Goal: Information Seeking & Learning: Stay updated

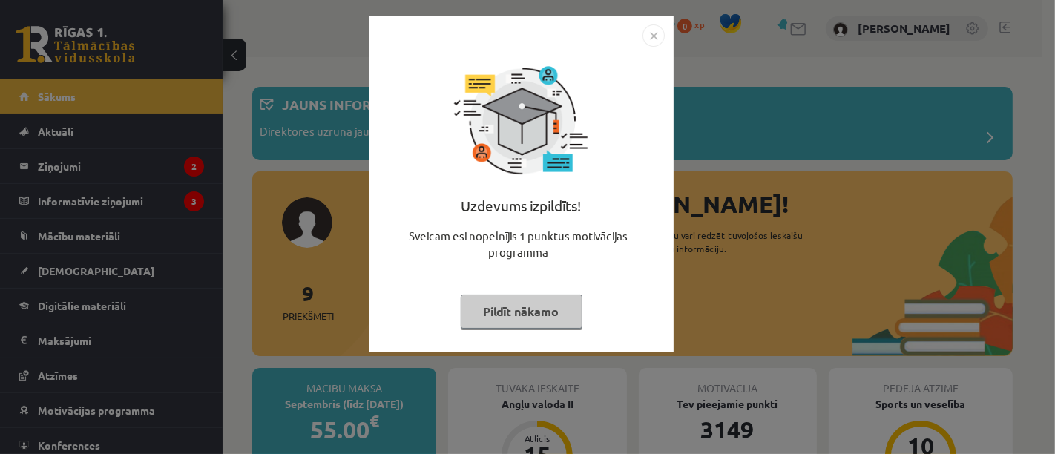
click at [531, 308] on button "Pildīt nākamo" at bounding box center [522, 312] width 122 height 34
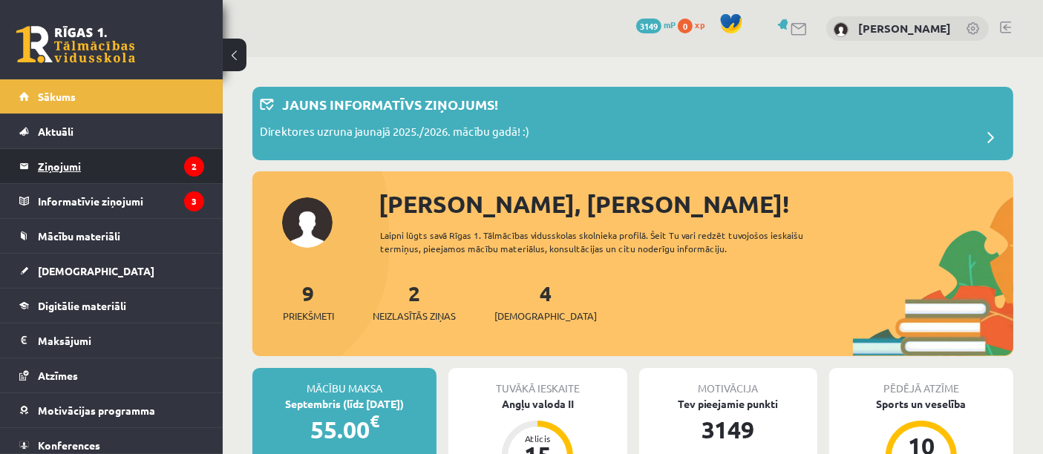
click at [92, 160] on legend "Ziņojumi 2" at bounding box center [121, 166] width 166 height 34
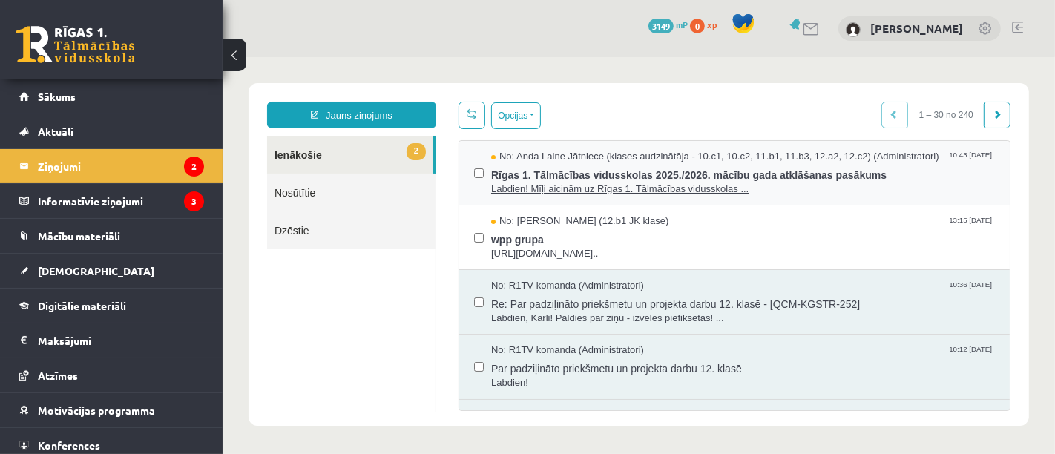
click at [551, 168] on span "Rīgas 1. Tālmācības vidusskolas 2025./2026. mācību gada atklāšanas pasākums" at bounding box center [743, 172] width 504 height 19
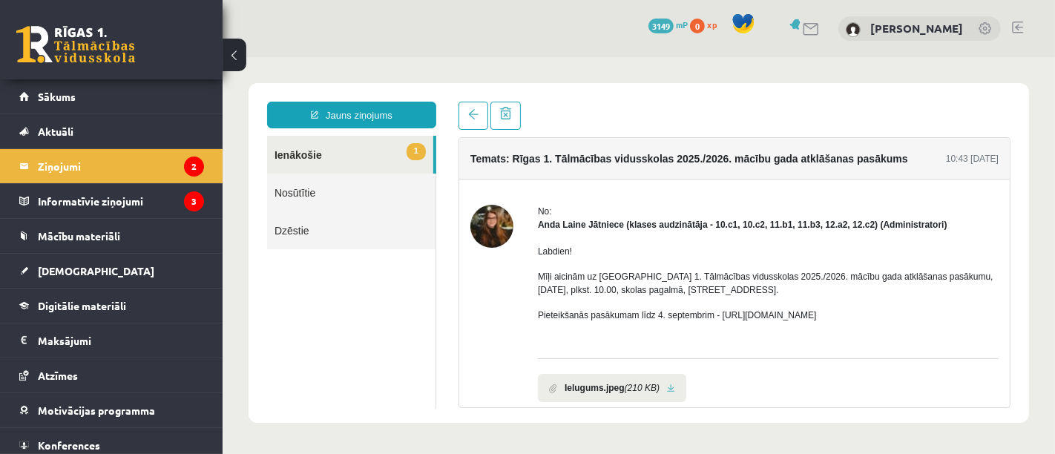
click at [313, 151] on link "1 Ienākošie" at bounding box center [349, 154] width 166 height 38
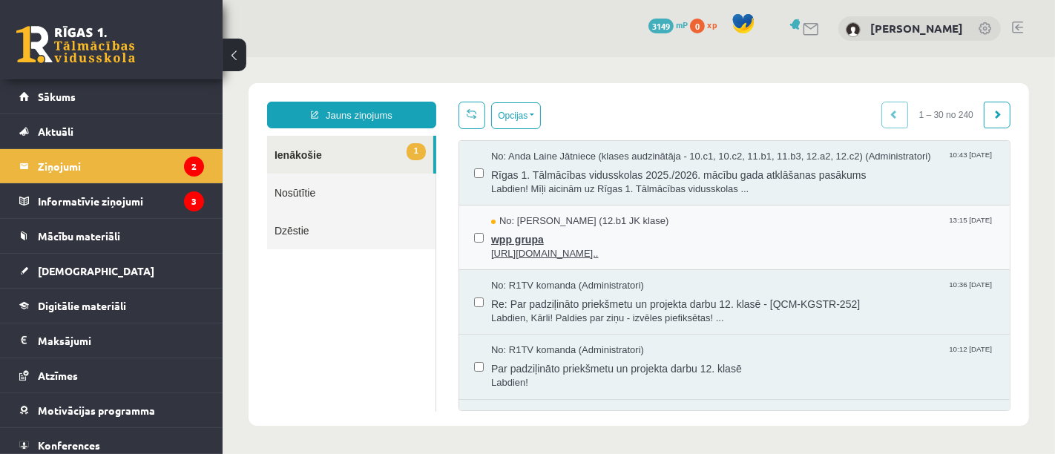
click at [529, 233] on span "wpp grupa" at bounding box center [743, 237] width 504 height 19
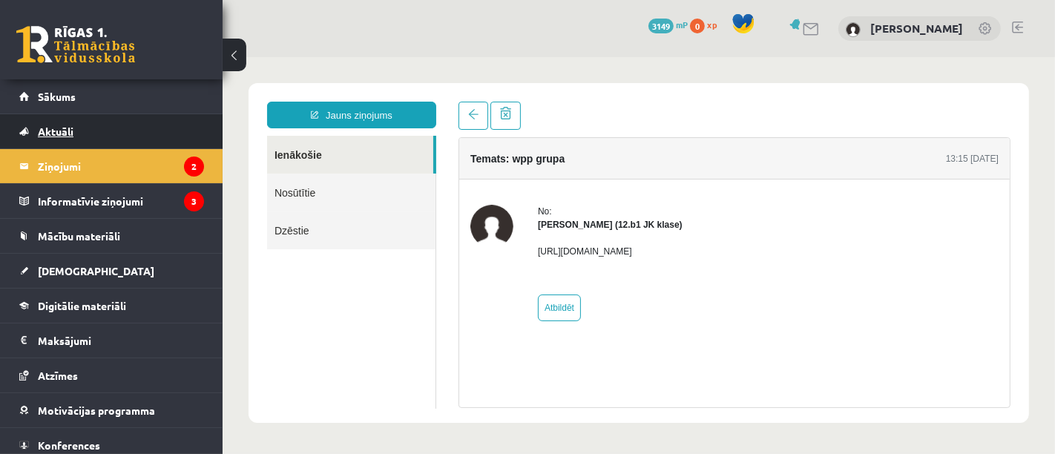
click at [69, 128] on span "Aktuāli" at bounding box center [56, 131] width 36 height 13
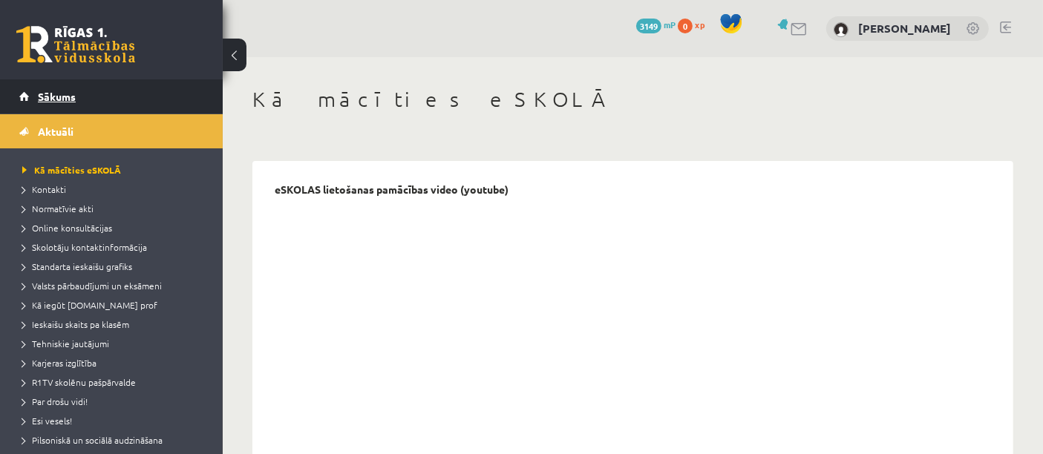
click at [69, 100] on span "Sākums" at bounding box center [57, 96] width 38 height 13
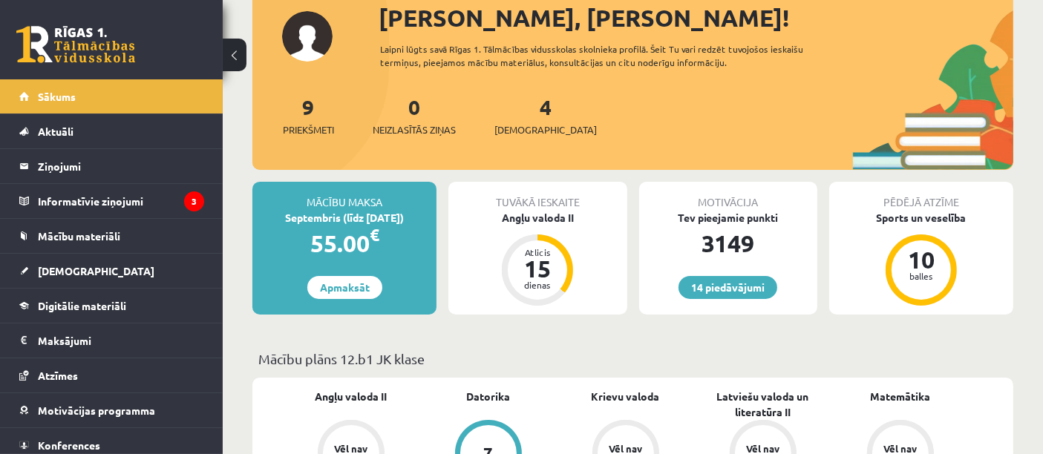
scroll to position [220, 0]
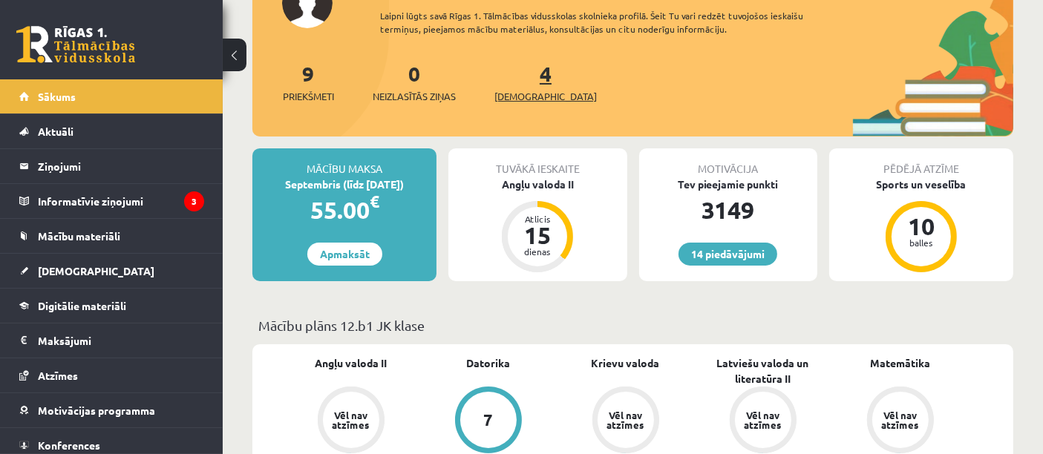
click at [528, 100] on span "[DEMOGRAPHIC_DATA]" at bounding box center [545, 96] width 102 height 15
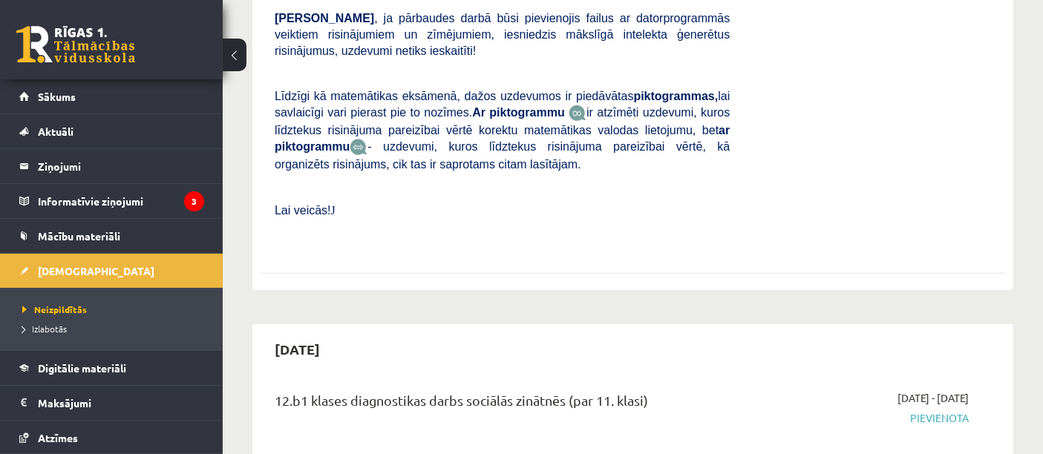
scroll to position [1000, 0]
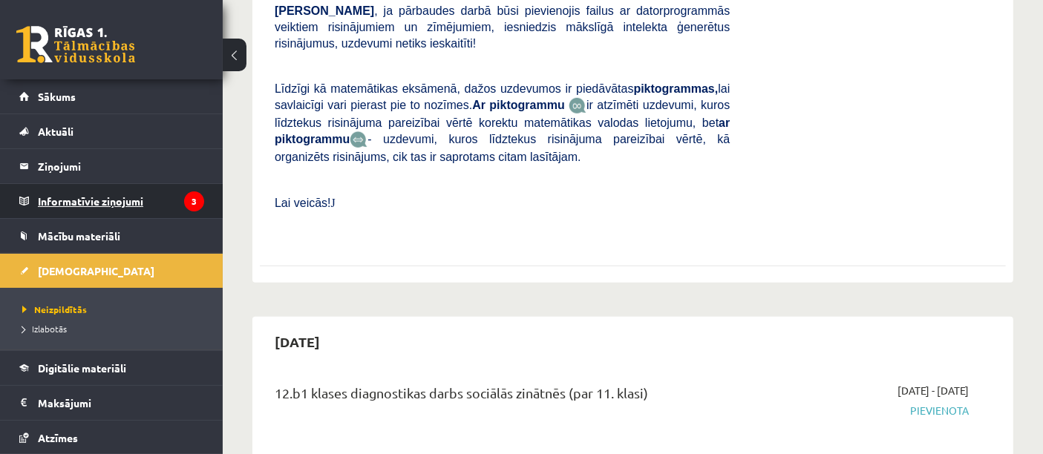
click at [88, 206] on legend "Informatīvie ziņojumi 3" at bounding box center [121, 201] width 166 height 34
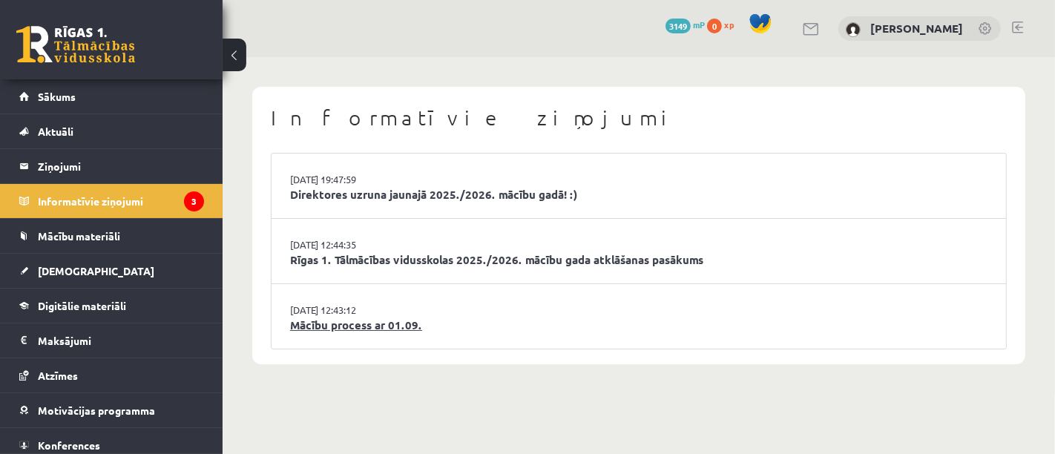
click at [347, 320] on link "Mācību process ar 01.09." at bounding box center [639, 325] width 698 height 17
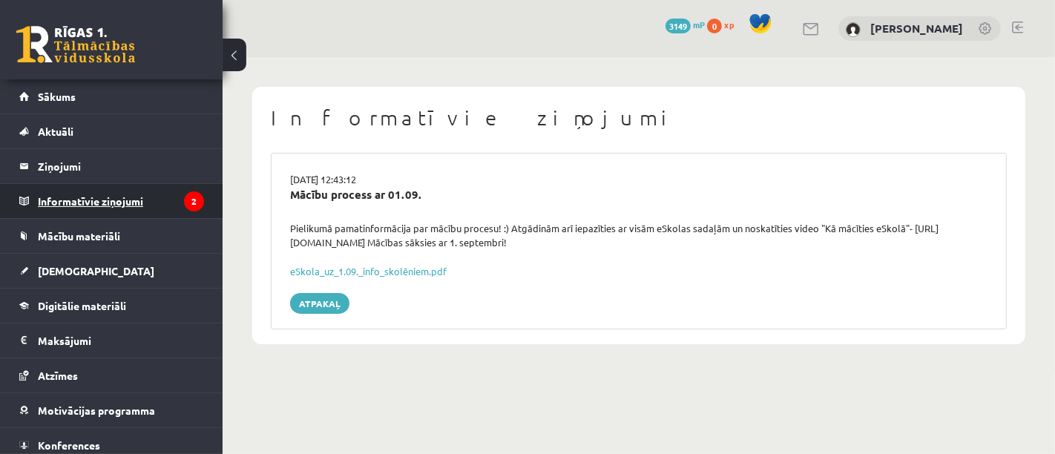
click at [102, 202] on legend "Informatīvie ziņojumi 2" at bounding box center [121, 201] width 166 height 34
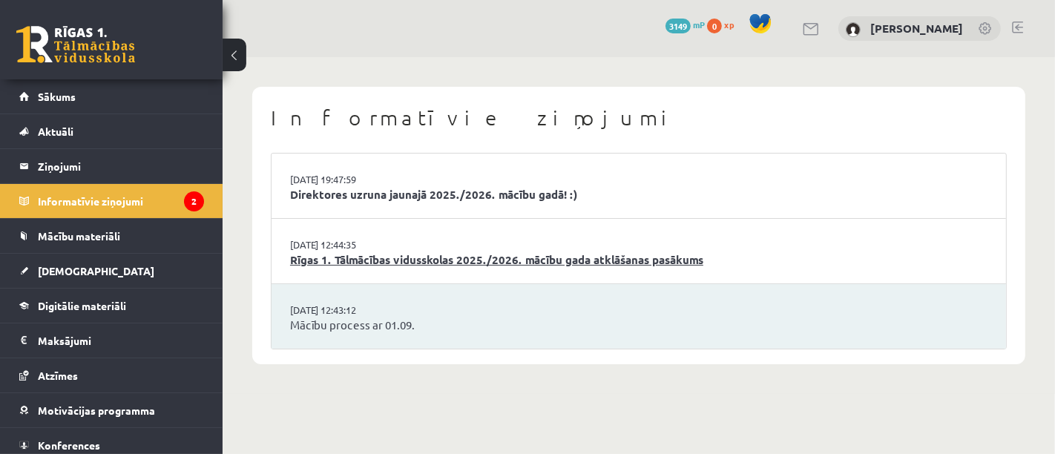
click at [324, 252] on link "Rīgas 1. Tālmācības vidusskolas 2025./2026. mācību gada atklāšanas pasākums" at bounding box center [639, 260] width 698 height 17
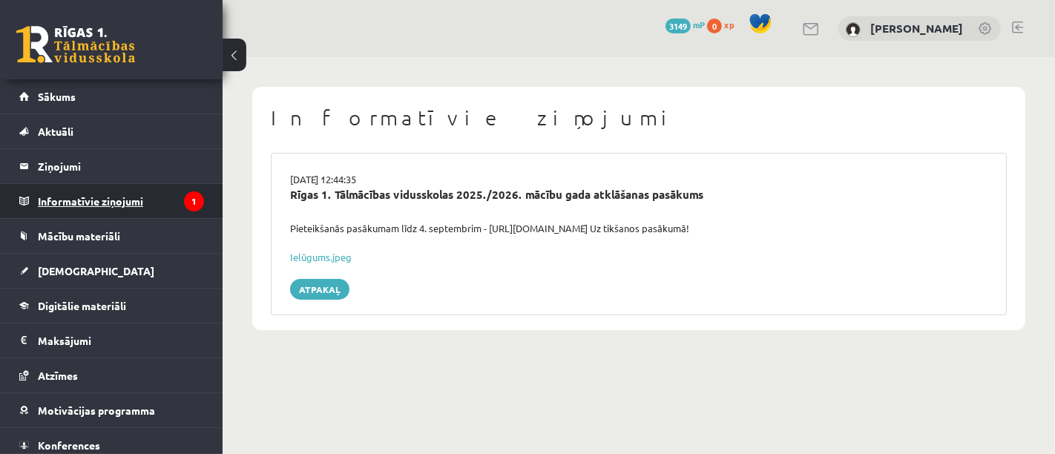
click at [114, 196] on legend "Informatīvie ziņojumi 1" at bounding box center [121, 201] width 166 height 34
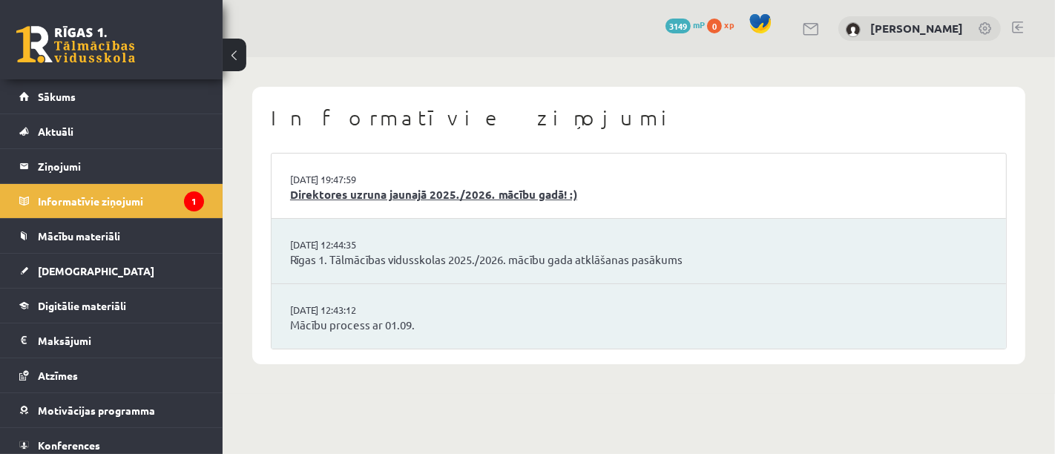
click at [329, 196] on link "Direktores uzruna jaunajā 2025./2026. mācību gadā! :)" at bounding box center [639, 194] width 698 height 17
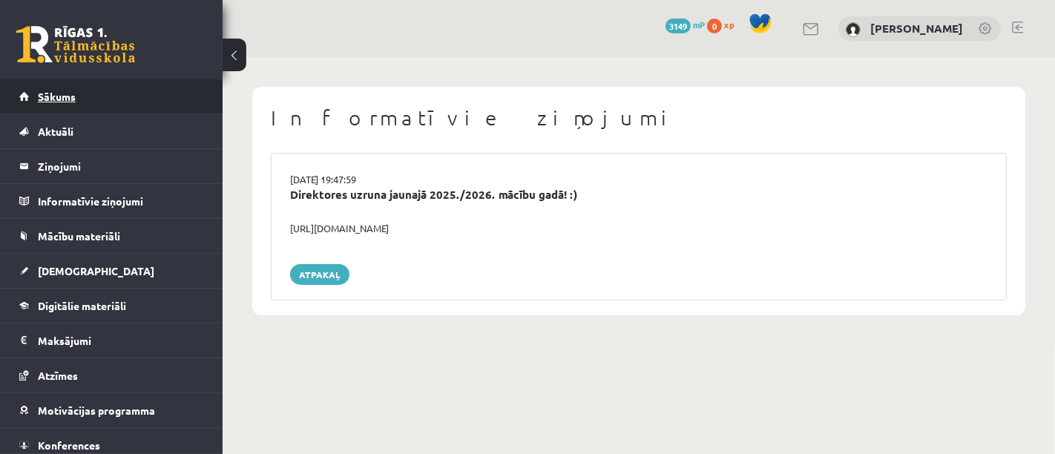
click at [55, 91] on span "Sākums" at bounding box center [57, 96] width 38 height 13
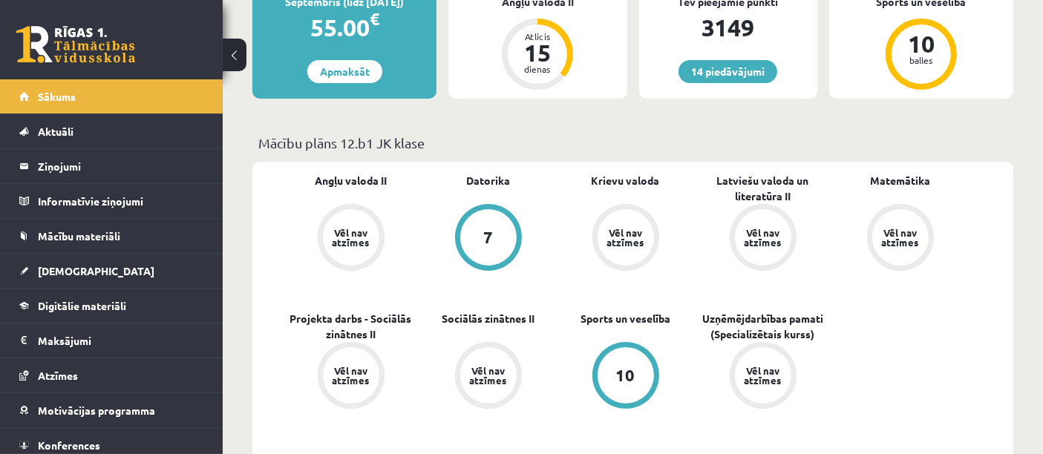
scroll to position [329, 0]
